Goal: Transaction & Acquisition: Obtain resource

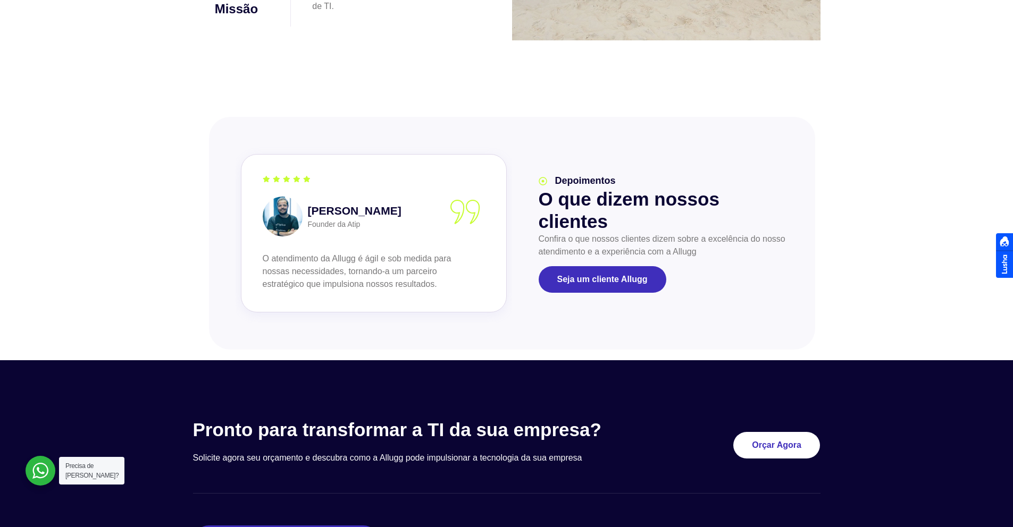
scroll to position [1222, 0]
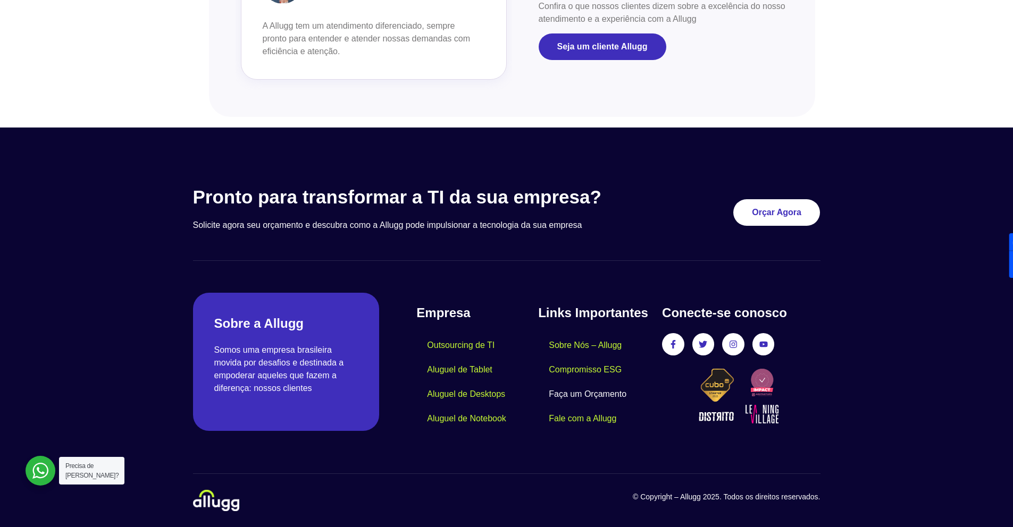
click at [208, 505] on img at bounding box center [216, 500] width 46 height 21
click at [479, 390] on link "Aluguel de Desktops" at bounding box center [465, 394] width 99 height 24
